Goal: Transaction & Acquisition: Purchase product/service

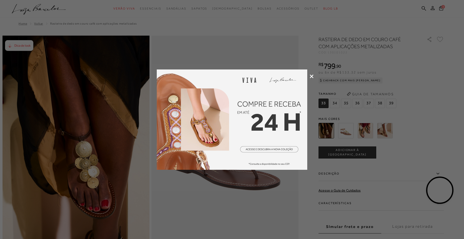
click at [311, 77] on icon at bounding box center [311, 76] width 4 height 4
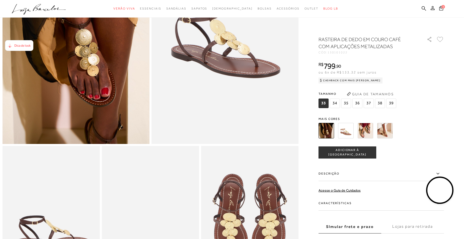
scroll to position [100, 0]
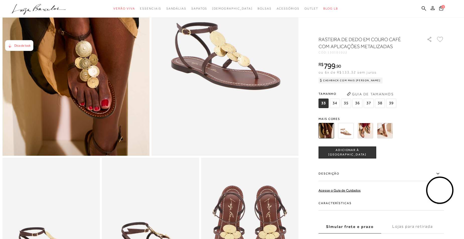
click at [20, 47] on span "Dica de look" at bounding box center [22, 46] width 16 height 4
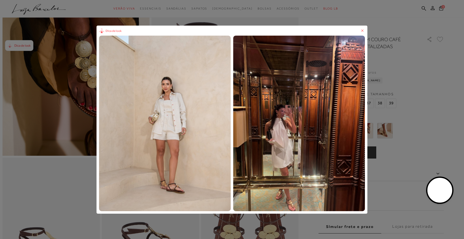
click at [439, 75] on div "Dica de look" at bounding box center [232, 119] width 464 height 239
click at [362, 32] on icon at bounding box center [362, 30] width 5 height 5
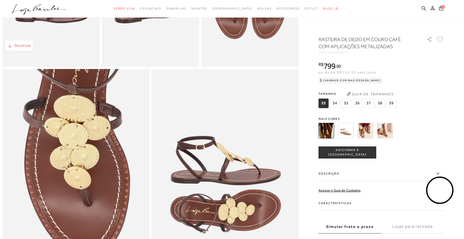
scroll to position [376, 0]
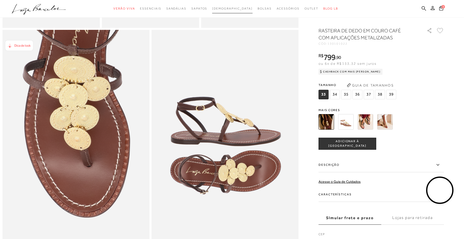
click at [228, 10] on span "[DEMOGRAPHIC_DATA]" at bounding box center [232, 9] width 40 height 4
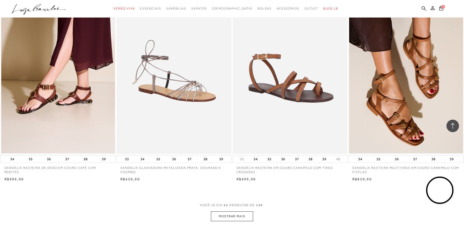
scroll to position [1178, 0]
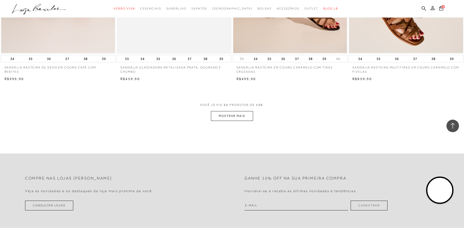
click at [246, 117] on button "MOSTRAR MAIS" at bounding box center [232, 116] width 42 height 10
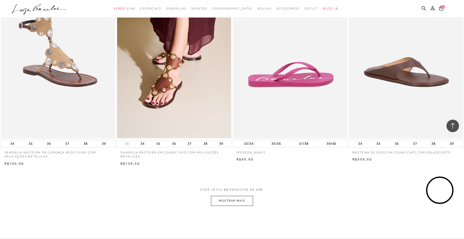
scroll to position [2331, 0]
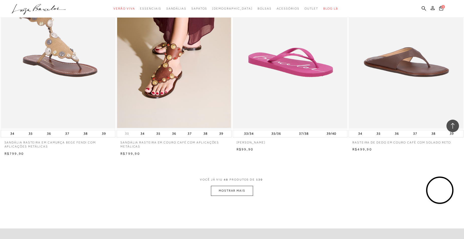
click at [233, 193] on button "MOSTRAR MAIS" at bounding box center [232, 191] width 42 height 10
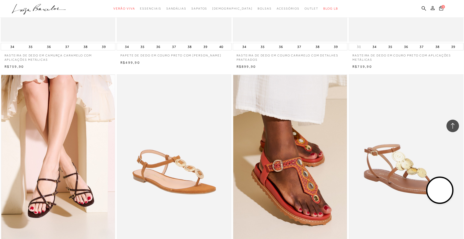
scroll to position [3032, 0]
